Goal: Task Accomplishment & Management: Use online tool/utility

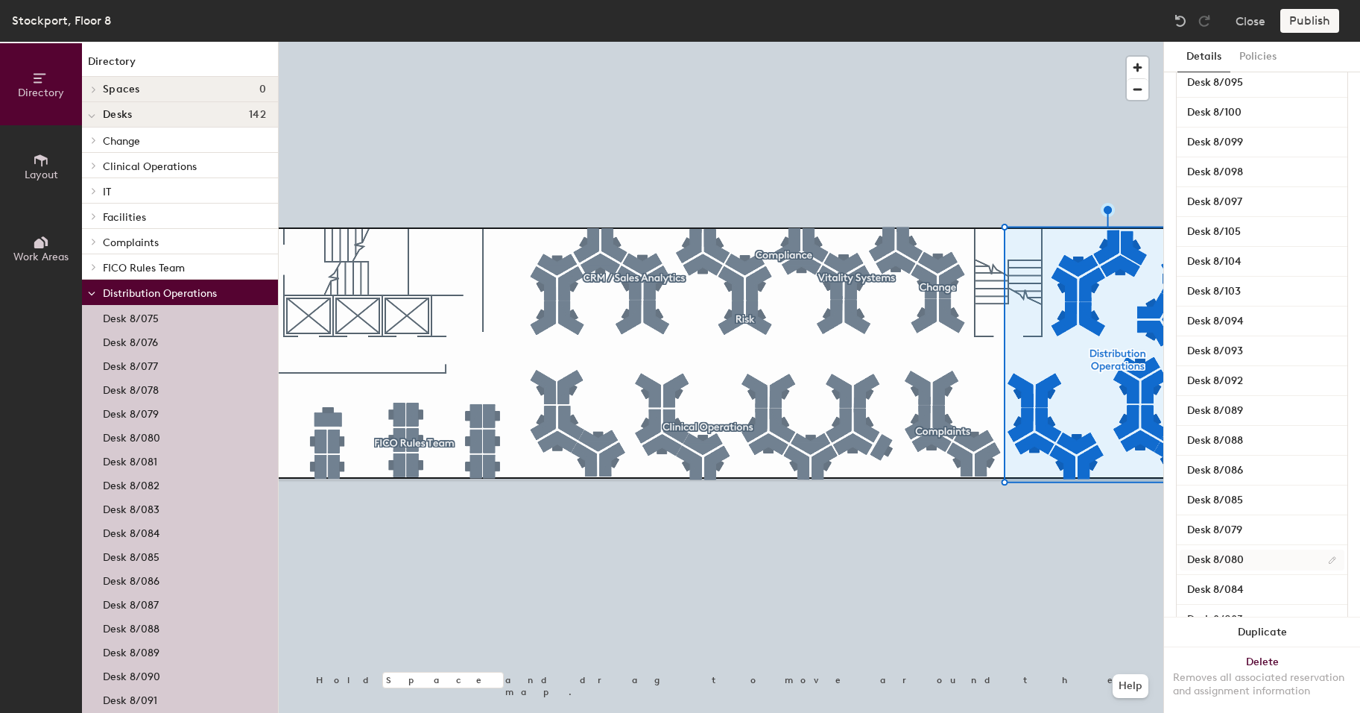
scroll to position [447, 0]
click at [1227, 438] on input "Desk 8/084" at bounding box center [1262, 440] width 165 height 21
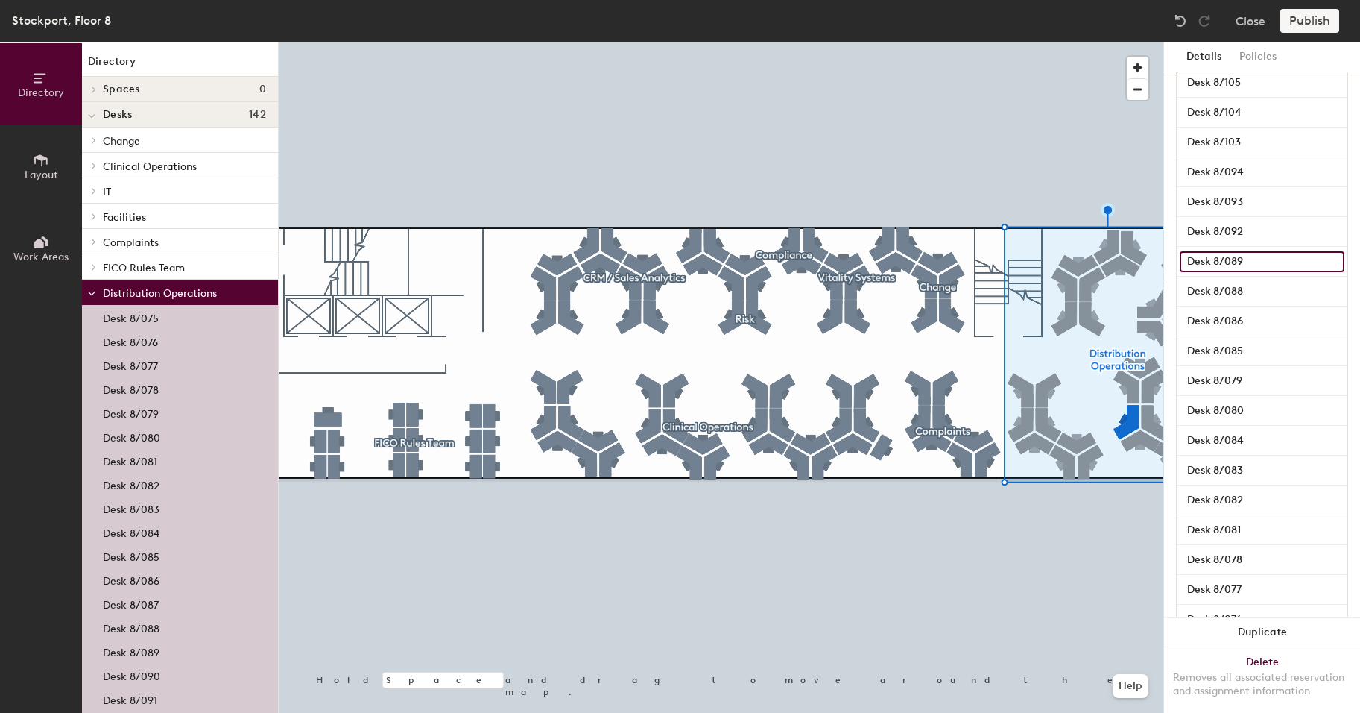
click at [1231, 257] on input "Desk 8/089" at bounding box center [1262, 261] width 165 height 21
click at [1202, 257] on input "Desk 8/089" at bounding box center [1262, 261] width 165 height 21
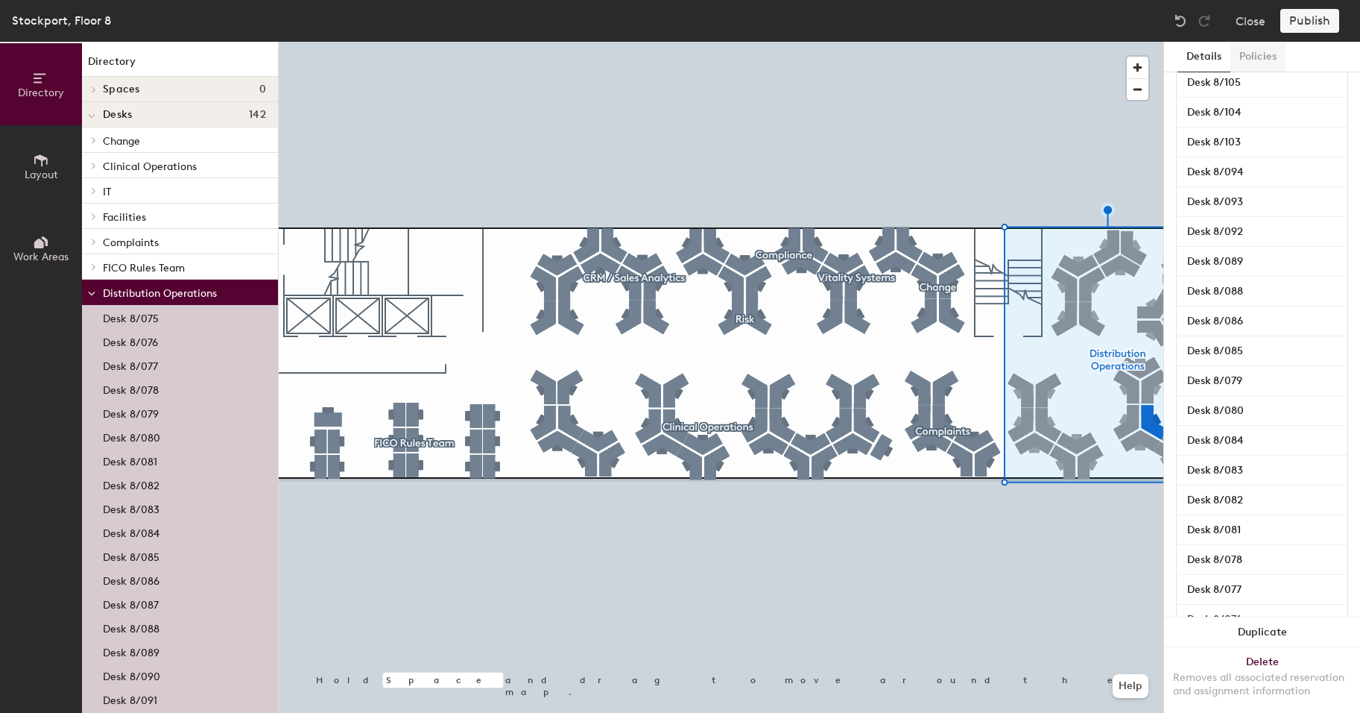
click at [1252, 50] on button "Policies" at bounding box center [1258, 57] width 55 height 31
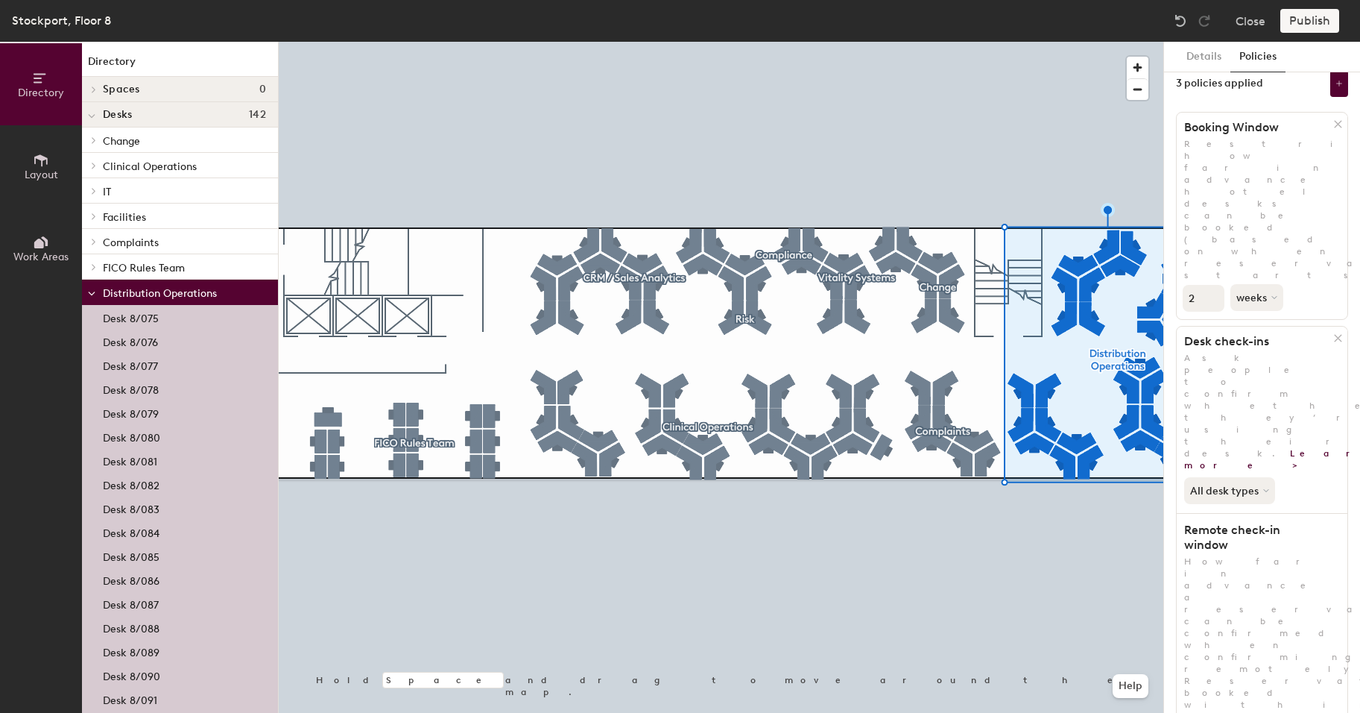
scroll to position [0, 0]
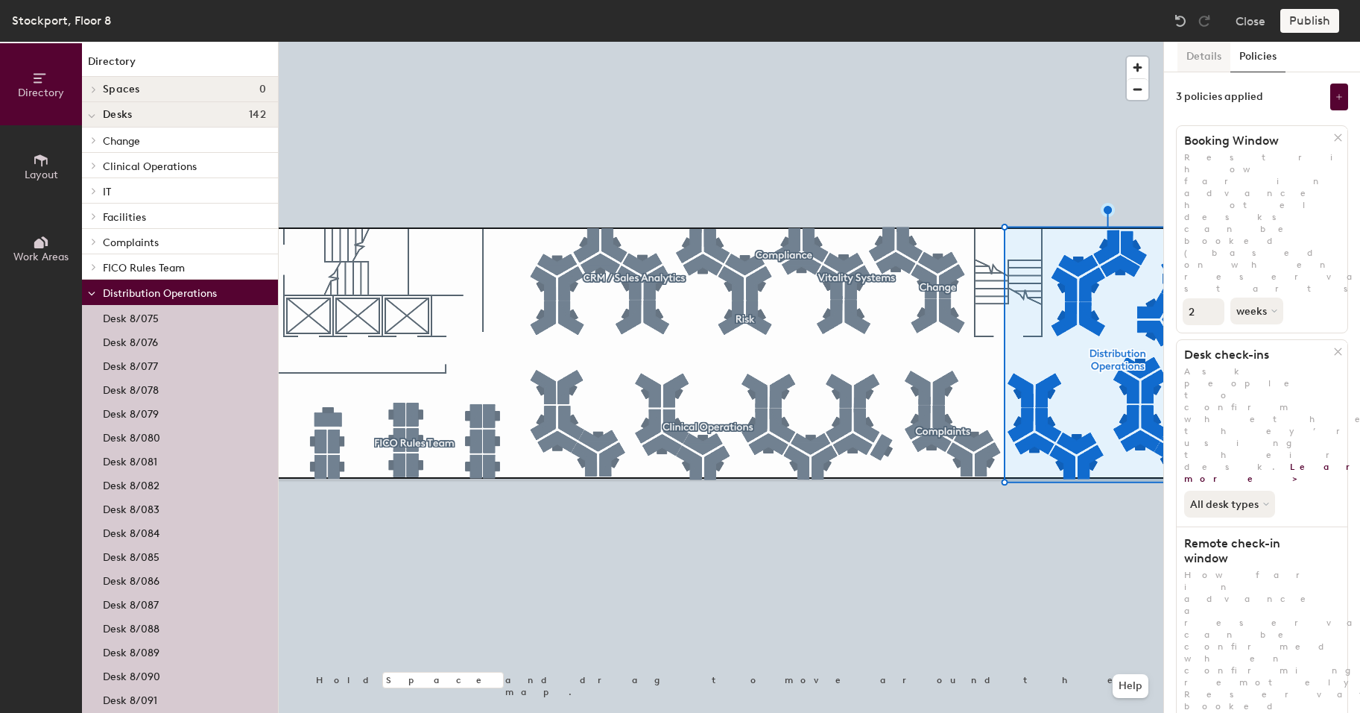
click at [1207, 51] on button "Details" at bounding box center [1204, 57] width 53 height 31
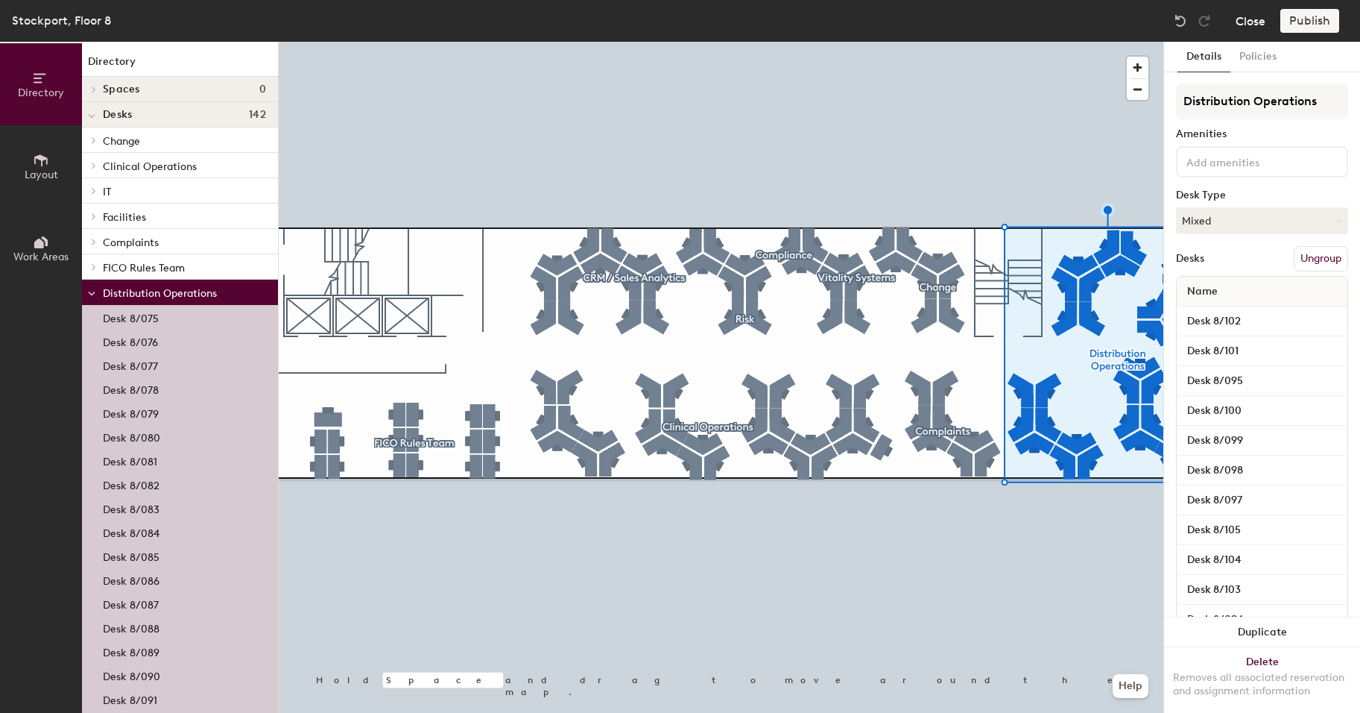
click at [1247, 24] on button "Close" at bounding box center [1251, 21] width 30 height 24
